Goal: Information Seeking & Learning: Learn about a topic

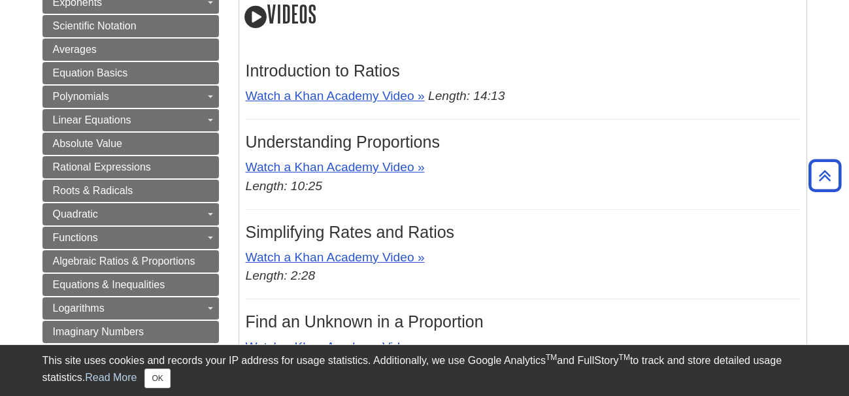
scroll to position [523, 0]
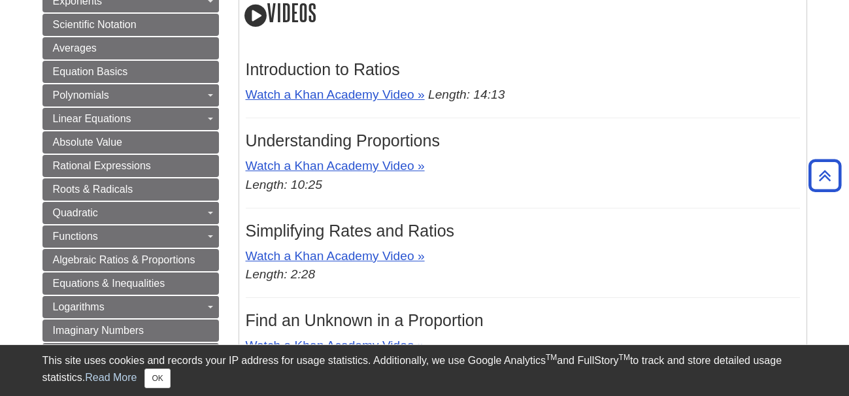
click at [252, 12] on icon at bounding box center [256, 16] width 22 height 26
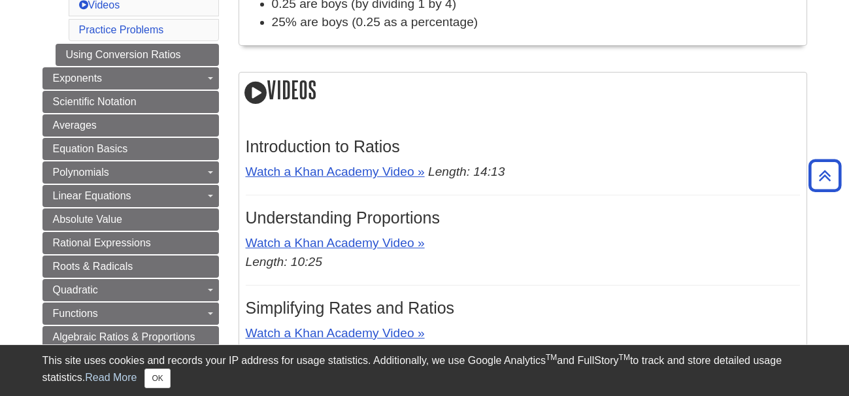
scroll to position [445, 0]
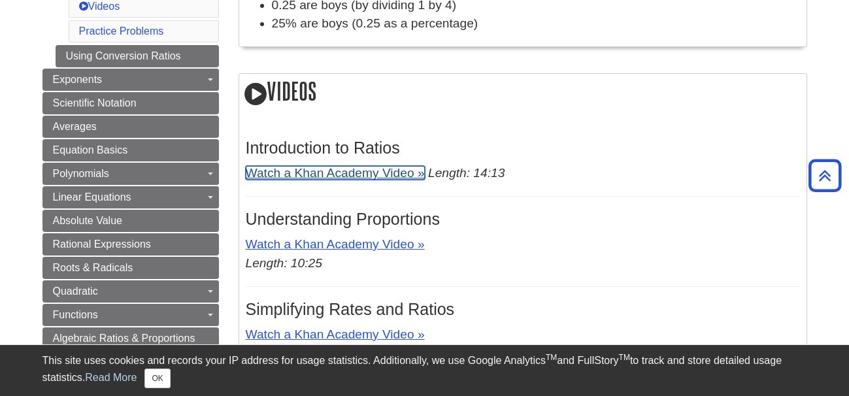
click at [342, 168] on link "Watch a Khan Academy Video »" at bounding box center [335, 173] width 179 height 14
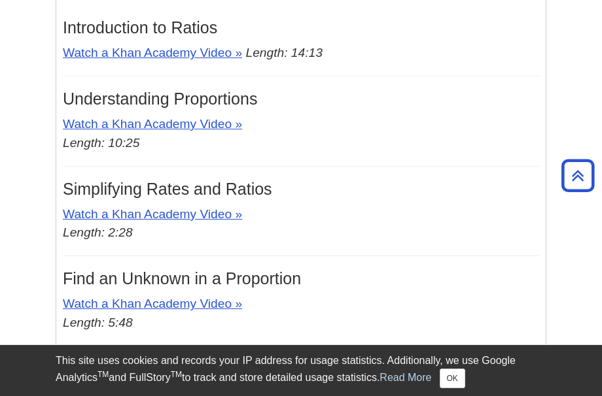
scroll to position [680, 0]
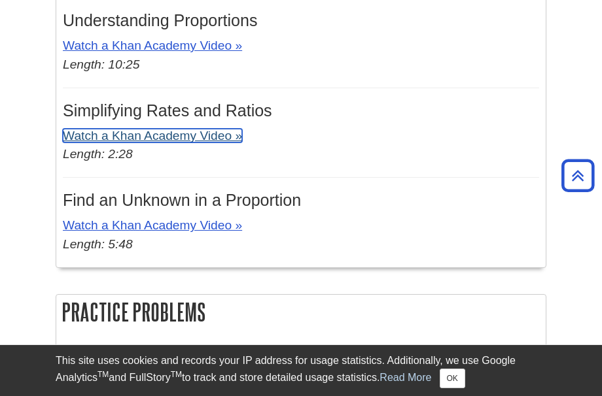
click at [196, 139] on link "Watch a Khan Academy Video »" at bounding box center [152, 136] width 179 height 14
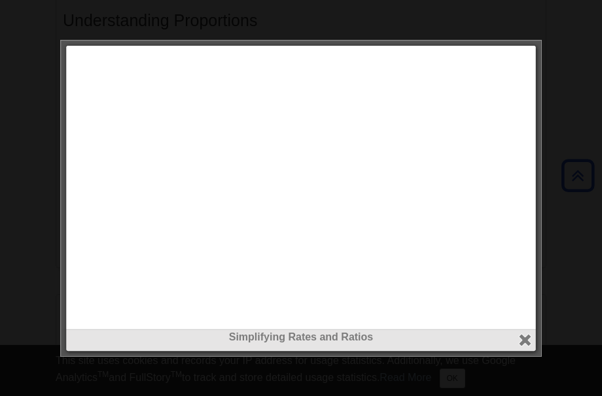
scroll to position [334, 0]
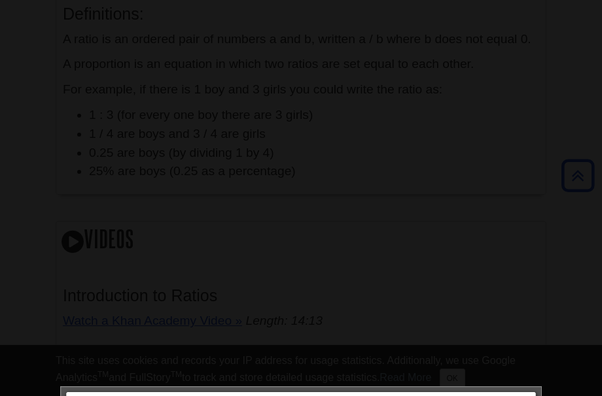
click at [524, 336] on div at bounding box center [301, 198] width 602 height 396
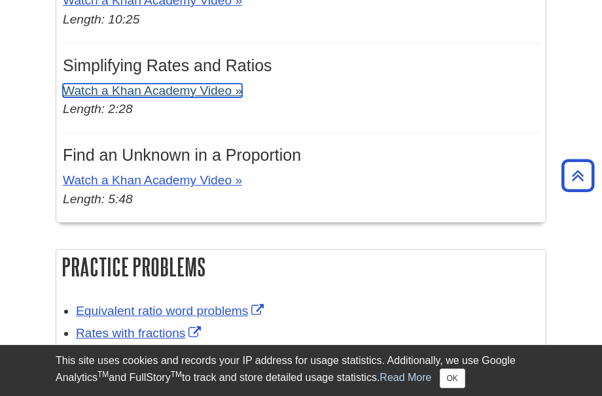
scroll to position [858, 0]
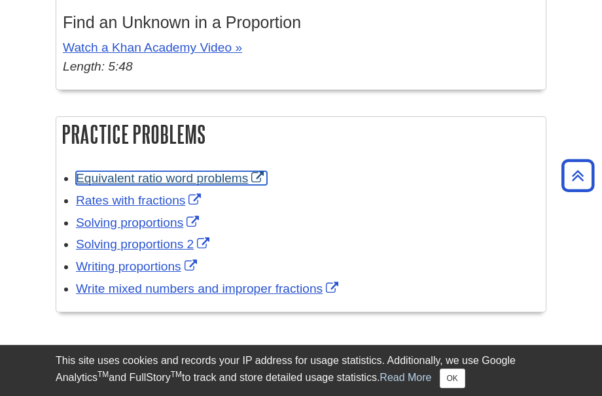
click at [202, 179] on link "Equivalent ratio word problems" at bounding box center [171, 178] width 191 height 14
